Goal: Transaction & Acquisition: Subscribe to service/newsletter

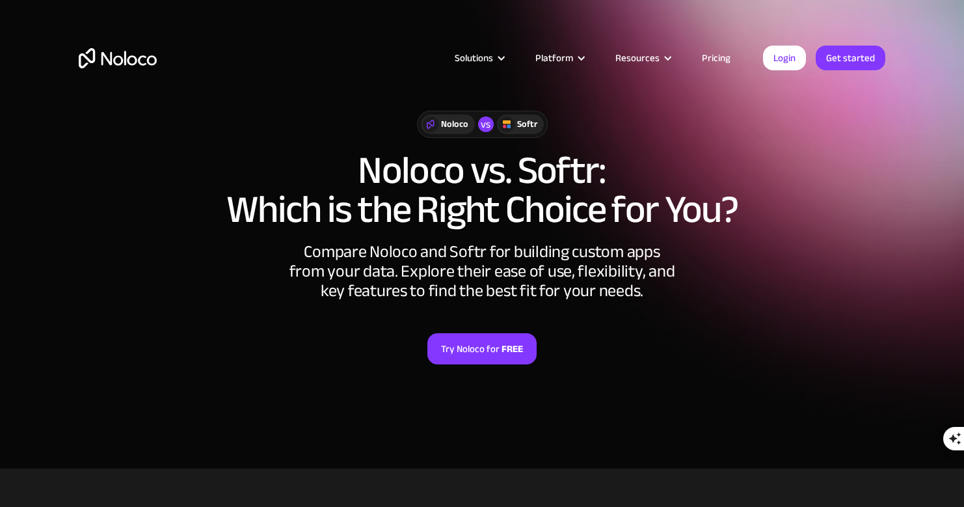
click at [723, 62] on link "Pricing" at bounding box center [716, 57] width 61 height 17
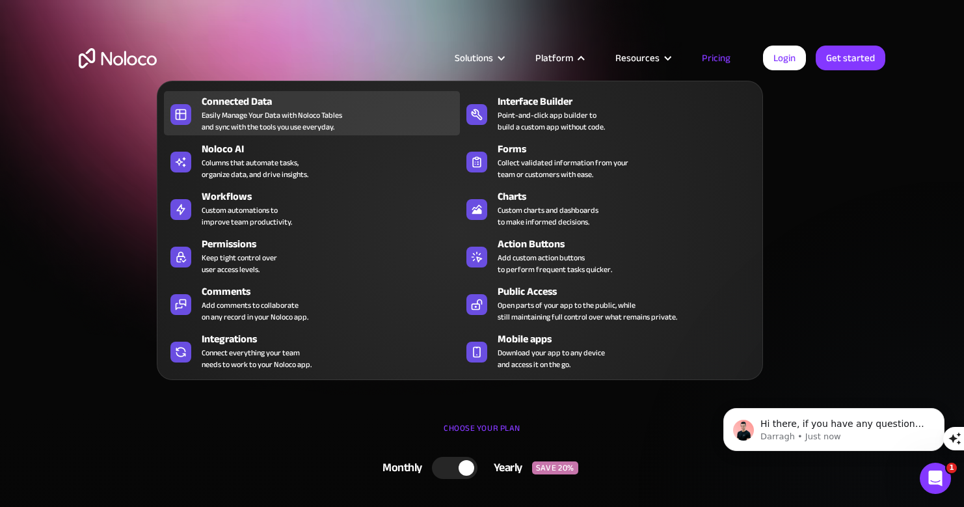
click at [338, 117] on div "Easily Manage Your Data with Noloco Tables and sync with the tools you use ever…" at bounding box center [272, 120] width 141 height 23
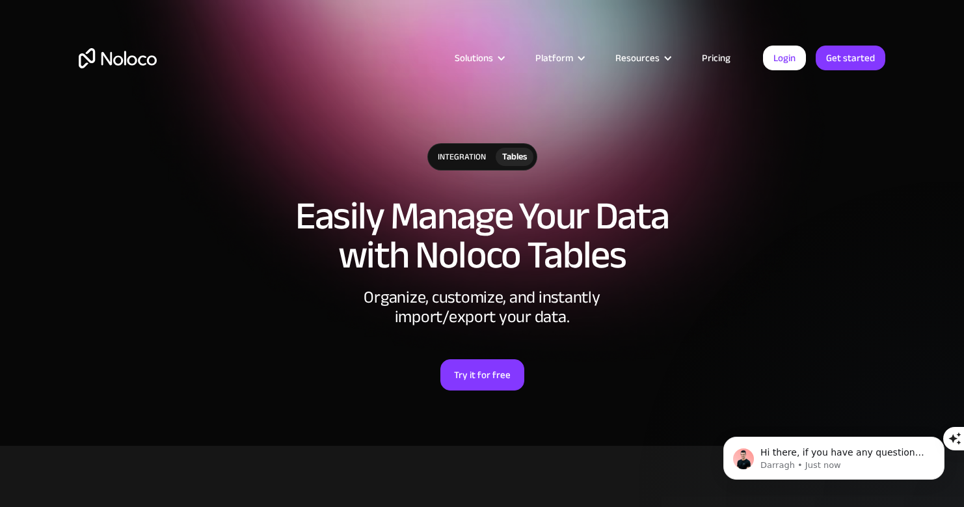
click at [722, 60] on link "Pricing" at bounding box center [716, 57] width 61 height 17
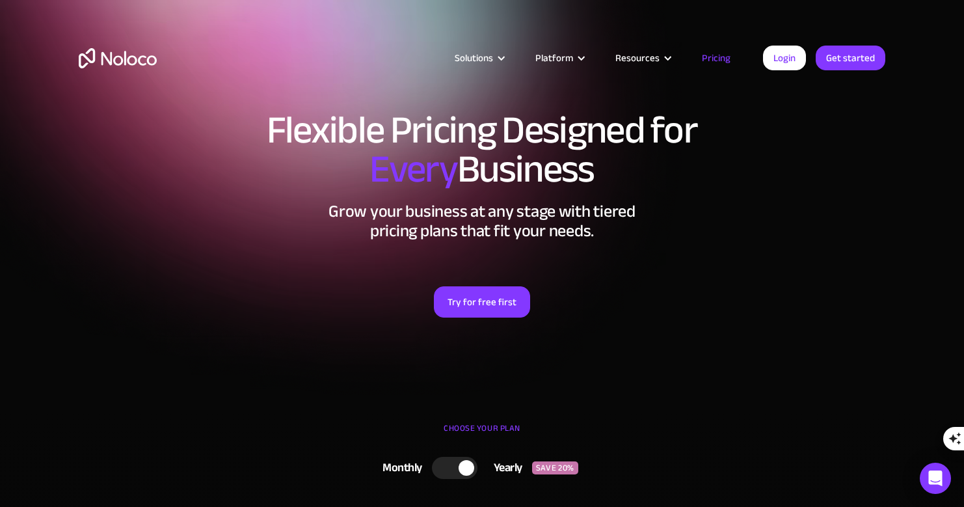
click at [722, 60] on link "Pricing" at bounding box center [716, 57] width 61 height 17
click at [464, 307] on link "Try for free first" at bounding box center [482, 301] width 96 height 31
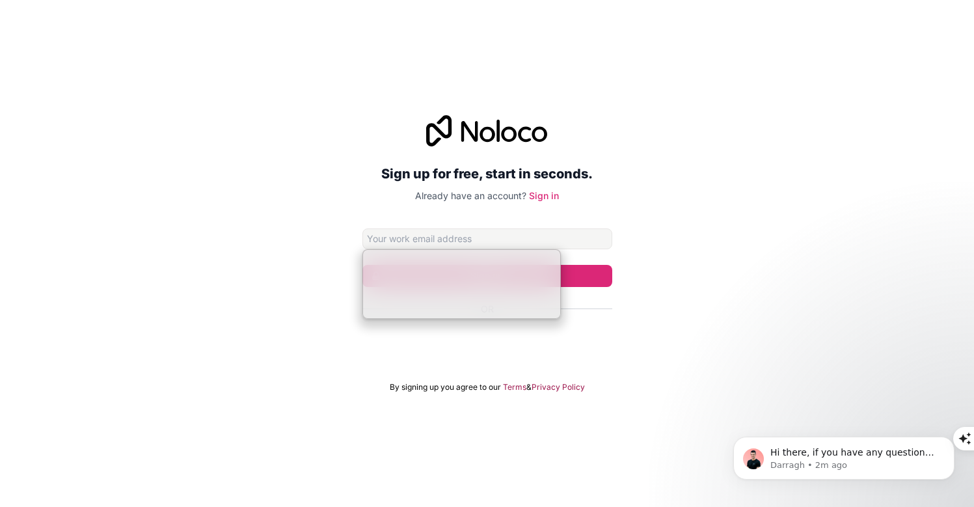
click at [476, 237] on input "Email address" at bounding box center [487, 238] width 250 height 21
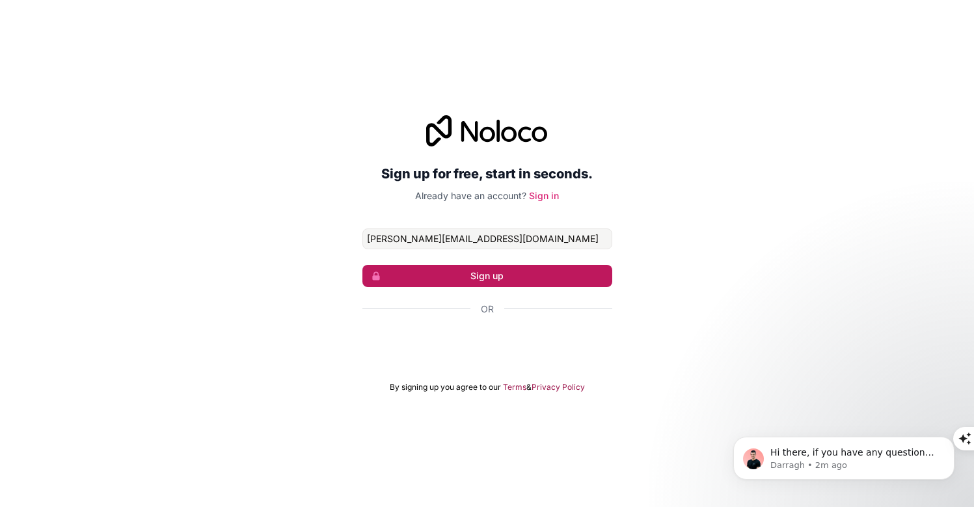
type input "daniel@samarcande.org"
click at [487, 278] on button "Sign up" at bounding box center [487, 276] width 250 height 22
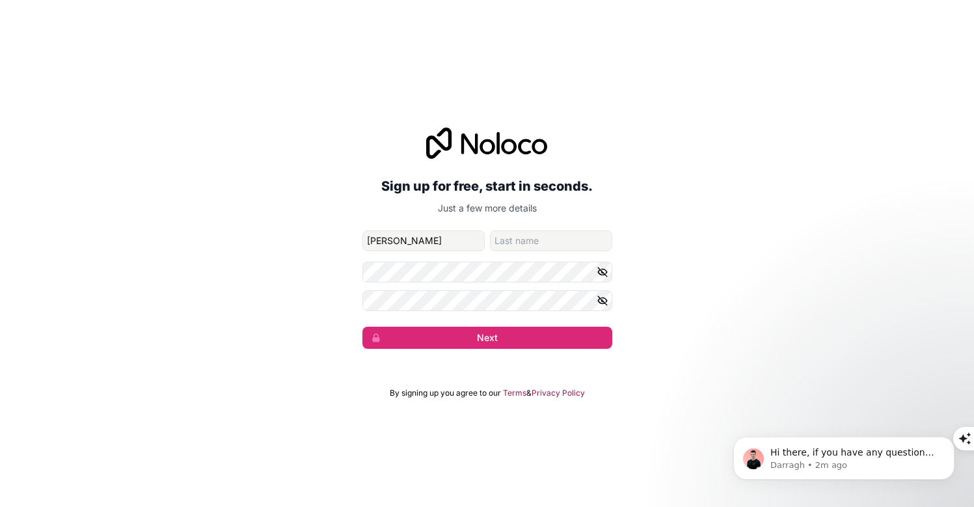
type input "Daniel"
click at [576, 250] on input "family-name" at bounding box center [551, 240] width 122 height 21
type input "Allgower"
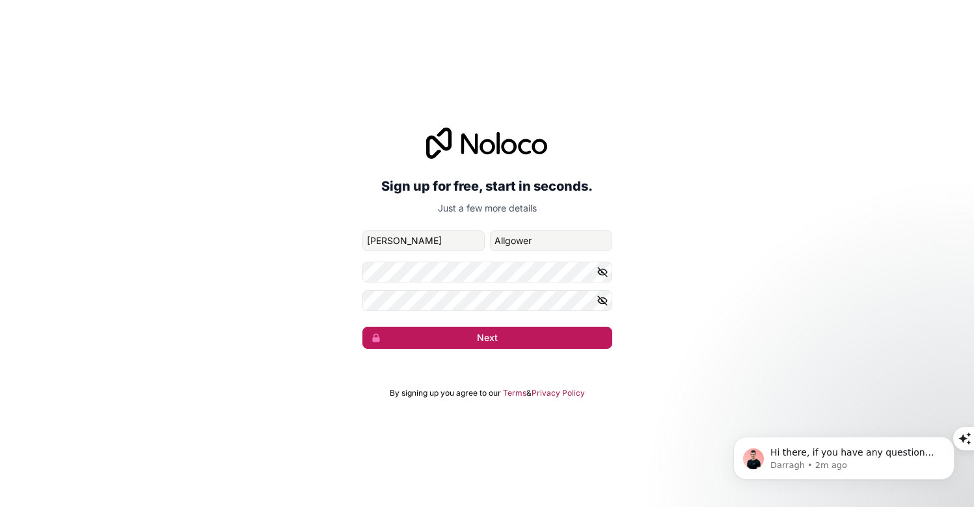
click at [475, 337] on button "Next" at bounding box center [487, 338] width 250 height 22
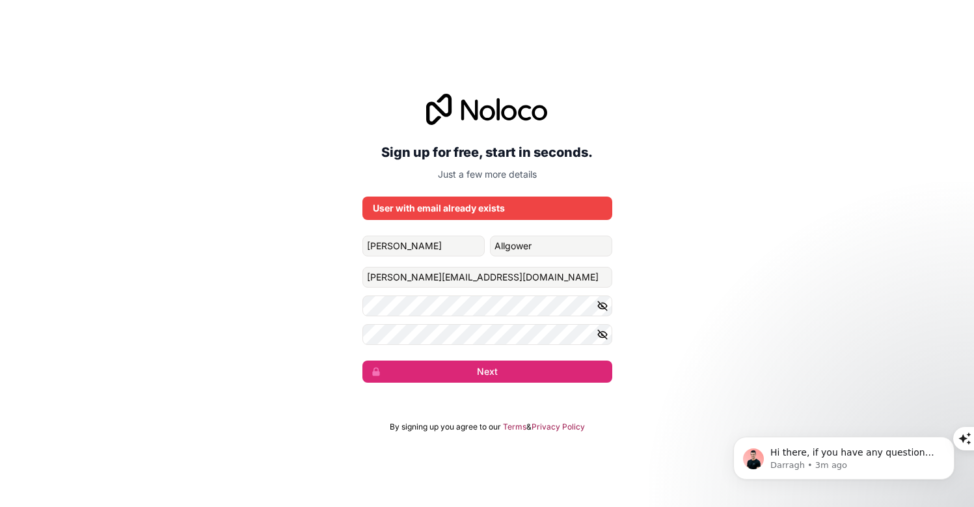
click at [783, 388] on div "Hi there, if you have any questions about our pricing, just let us know! Darrag…" at bounding box center [843, 398] width 239 height 163
click at [453, 207] on div "User with email already exists" at bounding box center [487, 208] width 229 height 13
click at [453, 102] on icon at bounding box center [486, 109] width 121 height 31
click at [463, 102] on icon at bounding box center [469, 110] width 17 height 21
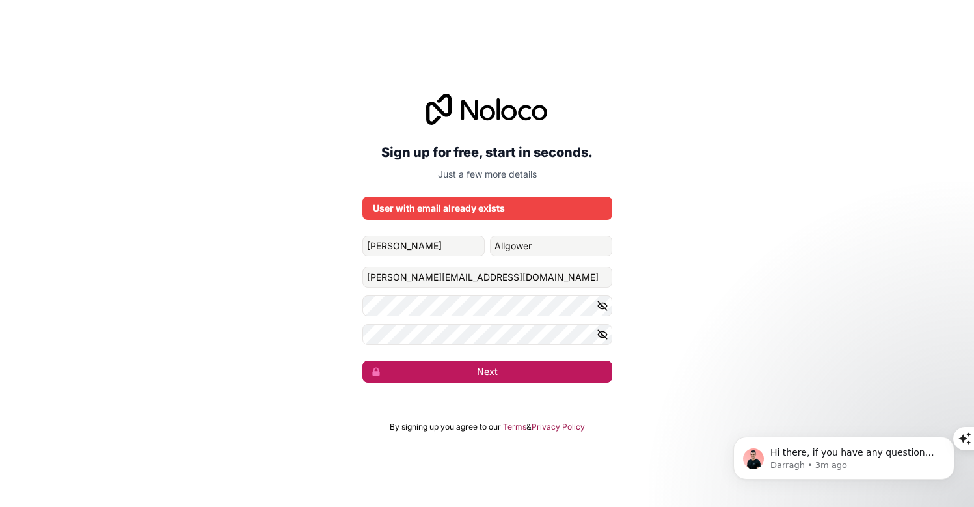
click at [509, 379] on button "Next" at bounding box center [487, 371] width 250 height 22
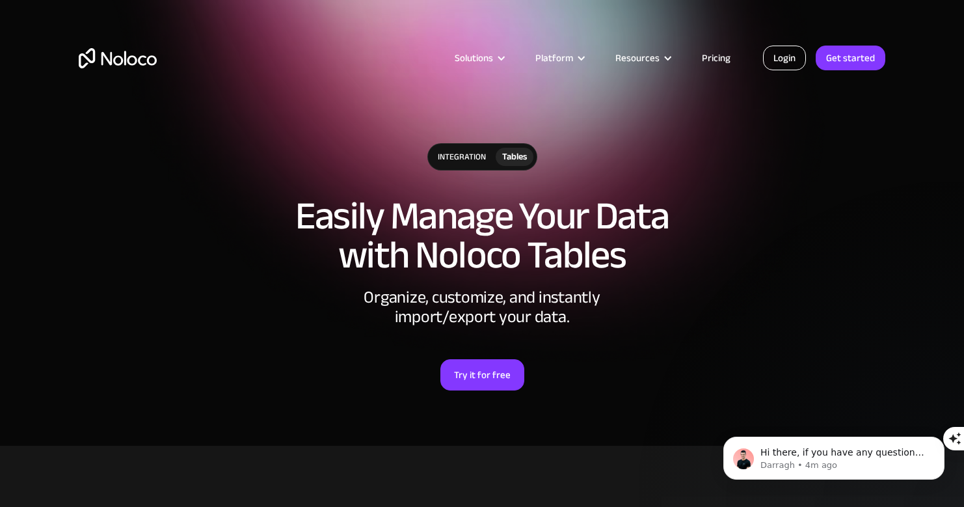
click at [792, 58] on link "Login" at bounding box center [784, 58] width 43 height 25
